Goal: Information Seeking & Learning: Understand process/instructions

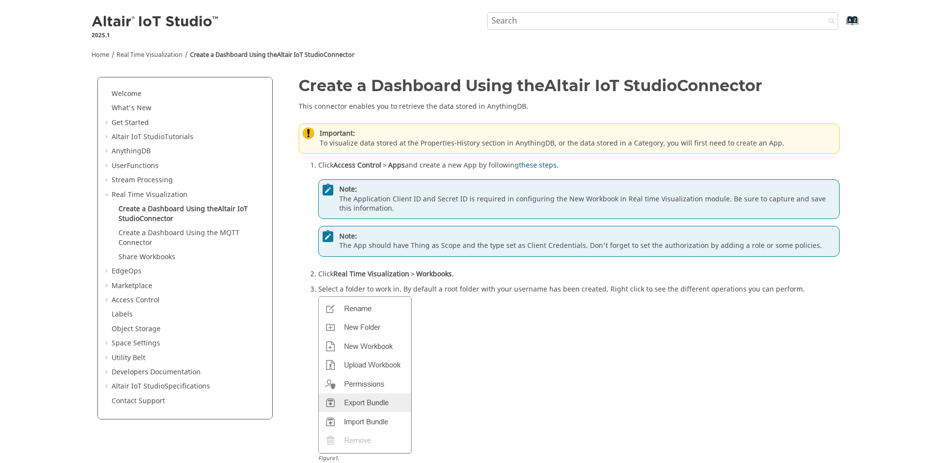
drag, startPoint x: 87, startPoint y: 18, endPoint x: 215, endPoint y: 20, distance: 128.8
click at [215, 20] on div "Altair IoT Studio 2025.1" at bounding box center [152, 23] width 136 height 33
click at [257, 28] on div "Index" at bounding box center [536, 21] width 633 height 19
click at [122, 94] on link "Welcome" at bounding box center [127, 94] width 30 height 10
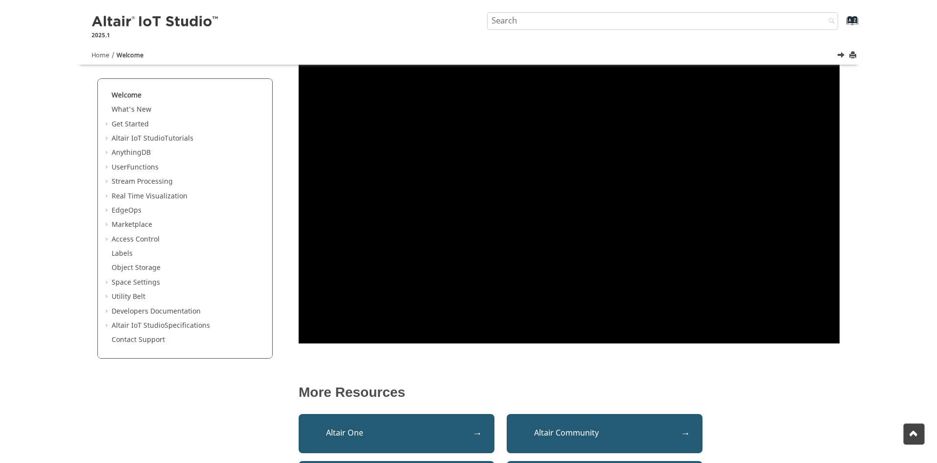
scroll to position [246, 0]
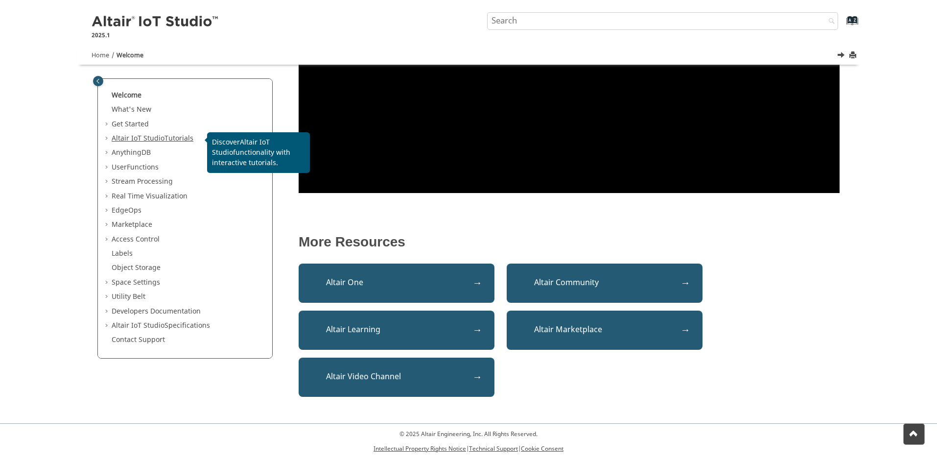
click at [148, 137] on span "Altair IoT Studio" at bounding box center [138, 138] width 53 height 10
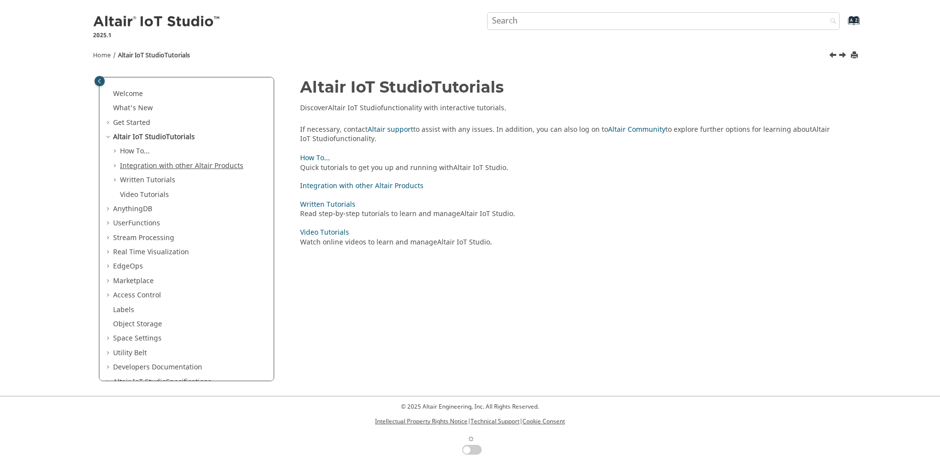
click at [132, 162] on link "Integration with other Altair Products" at bounding box center [181, 166] width 123 height 10
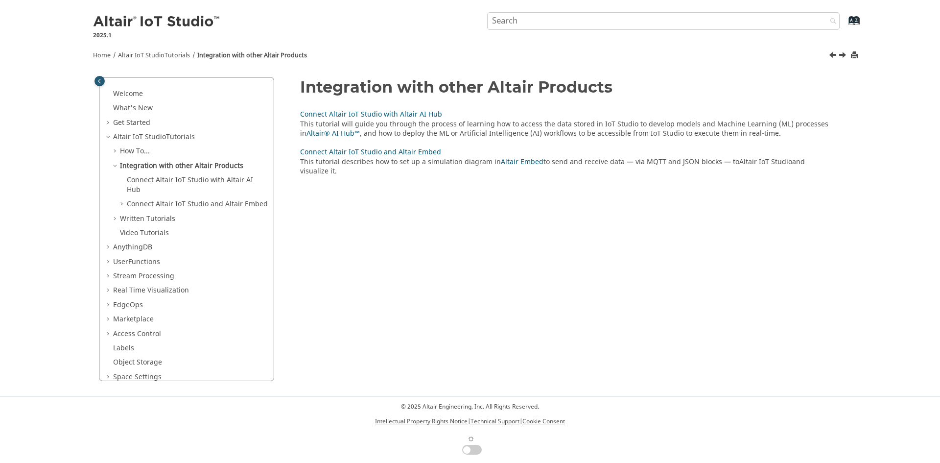
click at [111, 248] on span "Table of Contents" at bounding box center [109, 247] width 8 height 10
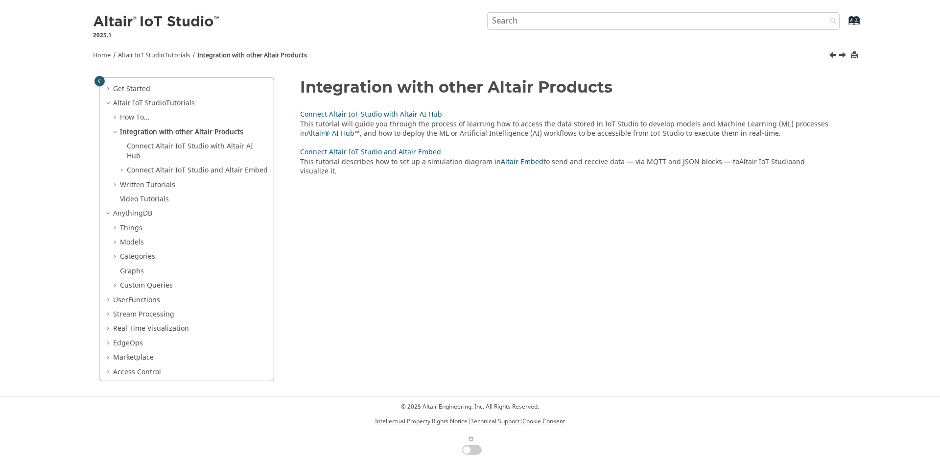
scroll to position [49, 0]
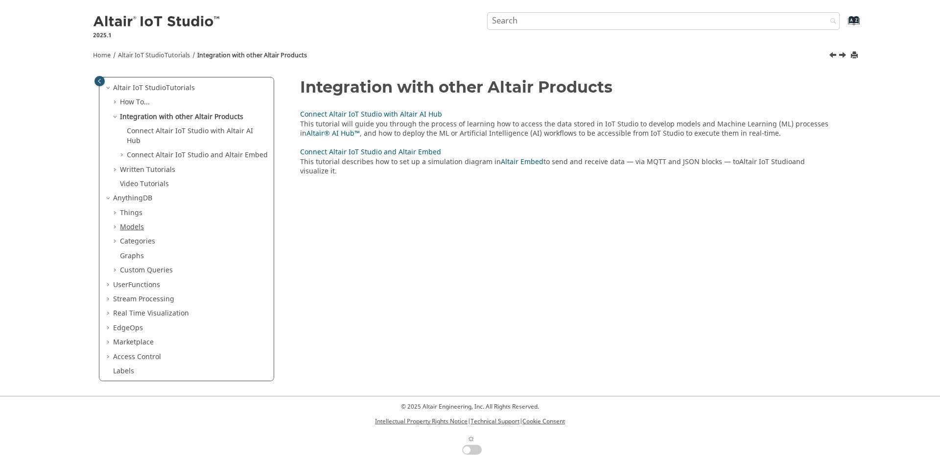
click at [139, 229] on span "Models" at bounding box center [132, 227] width 24 height 10
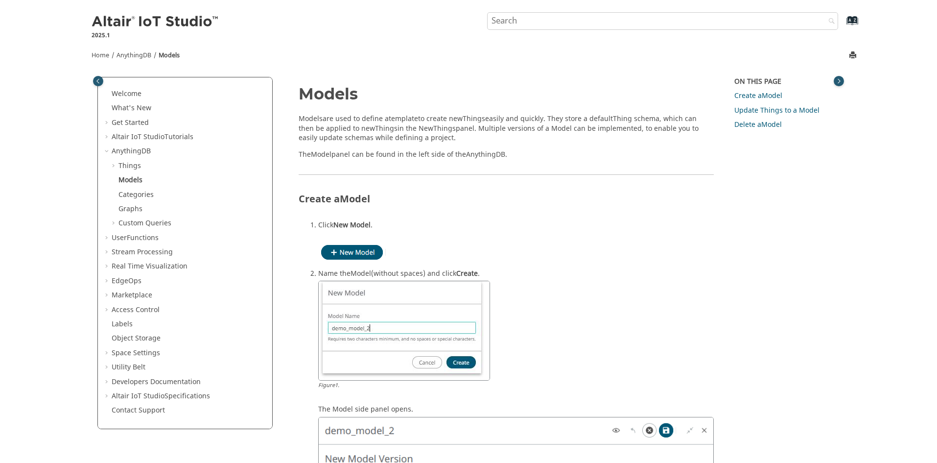
click at [695, 202] on h2 "Create a Model" at bounding box center [506, 201] width 415 height 15
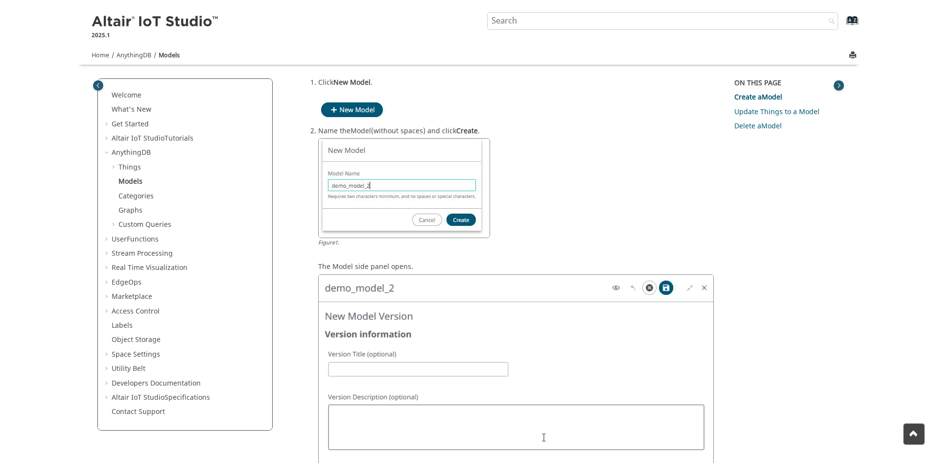
scroll to position [147, 0]
